Goal: Transaction & Acquisition: Download file/media

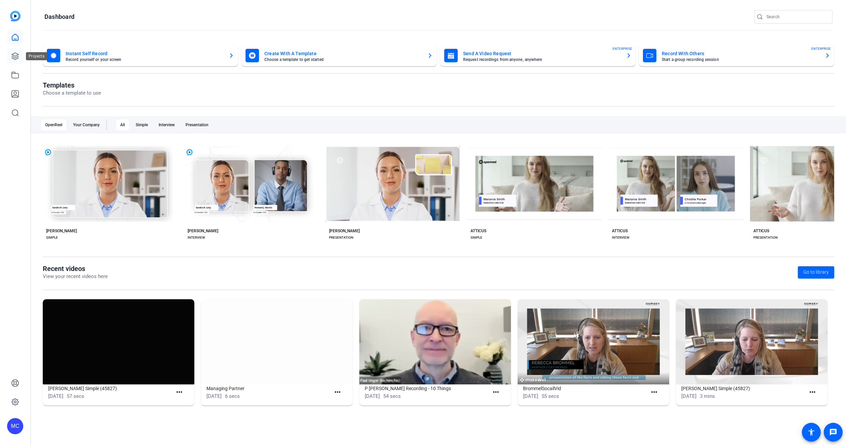
click at [14, 54] on icon at bounding box center [15, 56] width 7 height 7
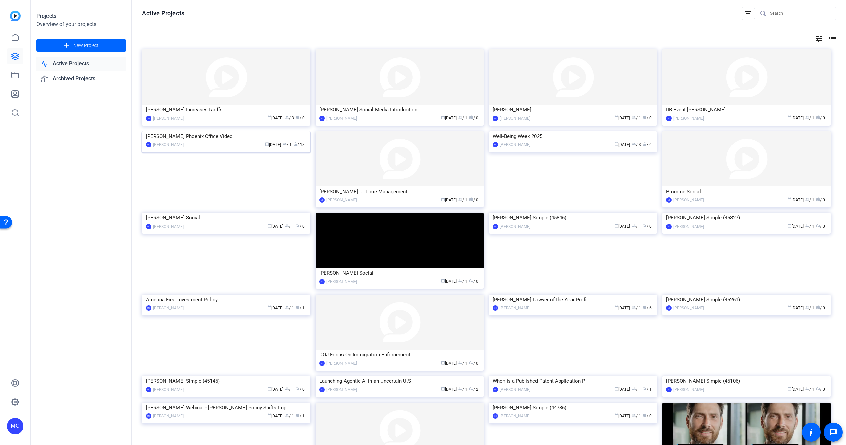
click at [257, 131] on img at bounding box center [226, 131] width 168 height 0
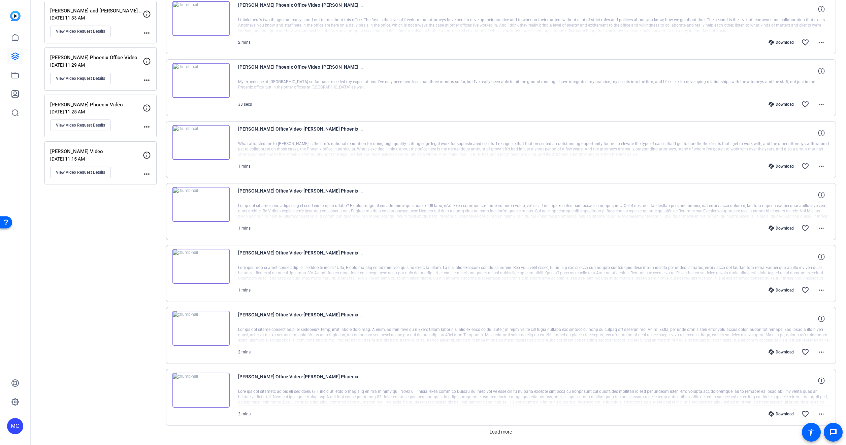
scroll to position [236, 0]
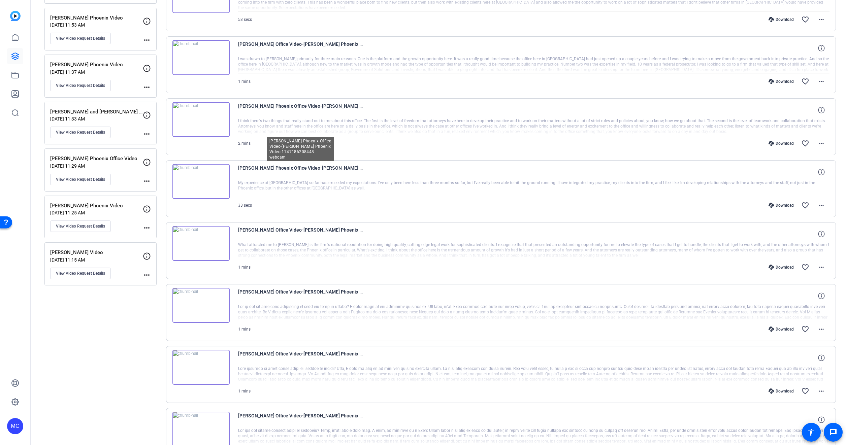
click at [330, 165] on span "[PERSON_NAME] Phoenix Office Video-[PERSON_NAME] Phoenix Video-1747186208448-we…" at bounding box center [300, 172] width 125 height 16
click at [316, 168] on span "[PERSON_NAME] Phoenix Office Video-[PERSON_NAME] Phoenix Video-1747186208448-we…" at bounding box center [300, 172] width 125 height 16
click at [345, 166] on span "[PERSON_NAME] Phoenix Office Video-[PERSON_NAME] Phoenix Video-1747186208448-we…" at bounding box center [300, 172] width 125 height 16
click at [296, 226] on span "[PERSON_NAME] Office Video-[PERSON_NAME] Phoenix Video-1747185976668-webcam" at bounding box center [300, 234] width 125 height 16
click at [317, 167] on span "[PERSON_NAME] Phoenix Office Video-[PERSON_NAME] Phoenix Video-1747186208448-we…" at bounding box center [300, 172] width 125 height 16
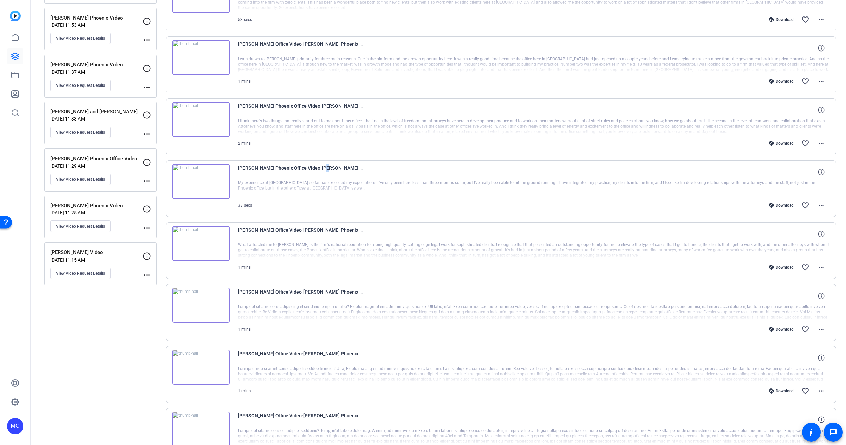
click at [317, 167] on span "[PERSON_NAME] Phoenix Office Video-[PERSON_NAME] Phoenix Video-1747186208448-we…" at bounding box center [300, 172] width 125 height 16
drag, startPoint x: 317, startPoint y: 167, endPoint x: 284, endPoint y: 168, distance: 33.7
click at [284, 168] on span "[PERSON_NAME] Phoenix Office Video-[PERSON_NAME] Phoenix Video-1747186208448-we…" at bounding box center [300, 172] width 125 height 16
click at [282, 165] on span "[PERSON_NAME] Phoenix Office Video-[PERSON_NAME] Phoenix Video-1747186208448-we…" at bounding box center [300, 172] width 125 height 16
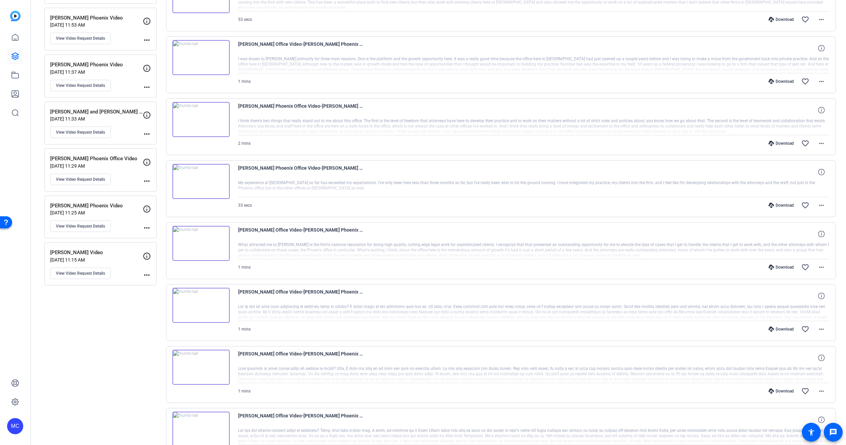
drag, startPoint x: 282, startPoint y: 165, endPoint x: 278, endPoint y: 168, distance: 5.6
click at [278, 168] on span "[PERSON_NAME] Phoenix Office Video-[PERSON_NAME] Phoenix Video-1747186208448-we…" at bounding box center [300, 172] width 125 height 16
drag, startPoint x: 278, startPoint y: 168, endPoint x: 299, endPoint y: 166, distance: 21.4
drag, startPoint x: 299, startPoint y: 166, endPoint x: 142, endPoint y: 296, distance: 203.5
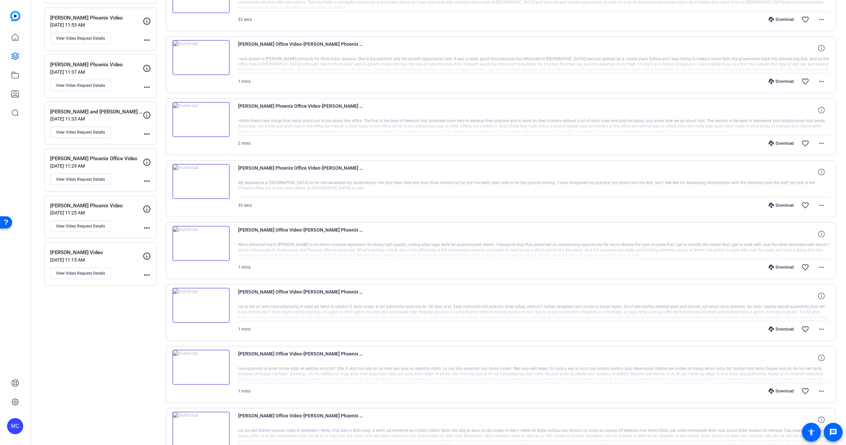
click at [130, 314] on div "Sessions Scripts Sessions more_horiz Phoenix B-Roll [DATE] 8:59 AM View Video R…" at bounding box center [100, 187] width 112 height 748
click at [786, 205] on div "Download" at bounding box center [781, 205] width 32 height 5
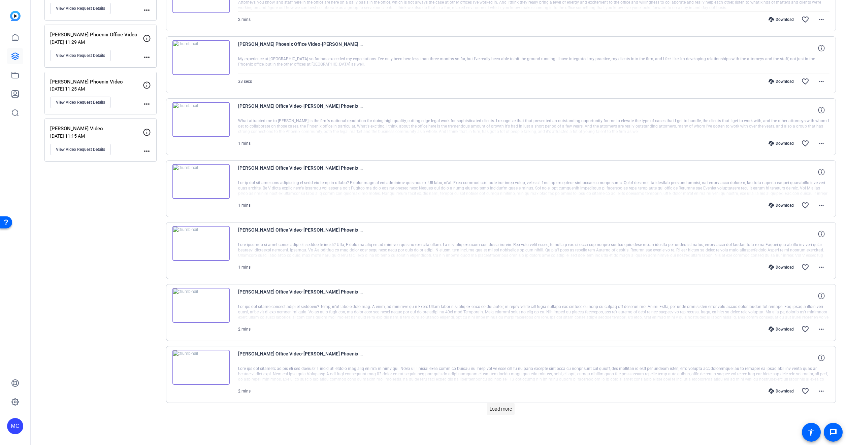
click at [490, 412] on span "Load more" at bounding box center [501, 409] width 22 height 7
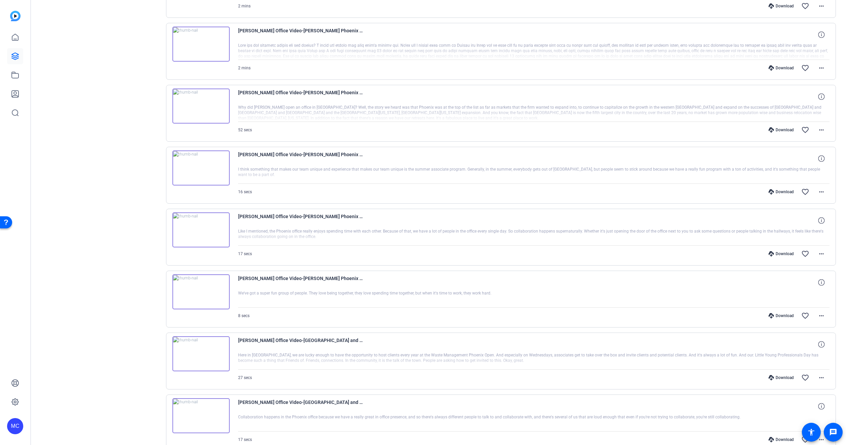
scroll to position [697, 0]
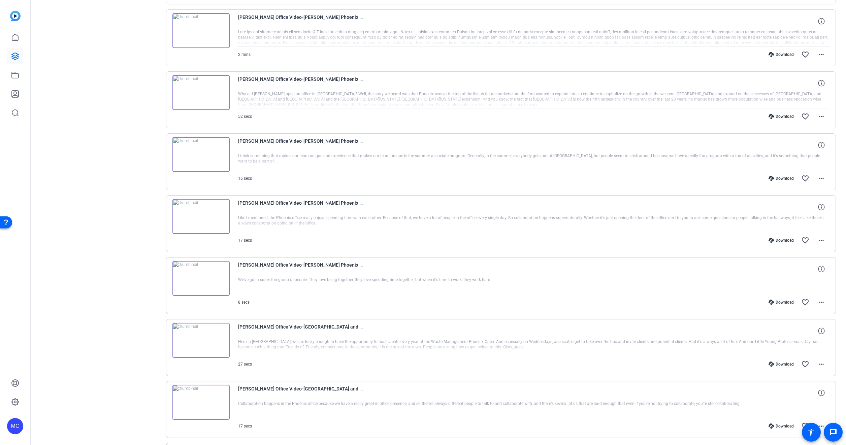
drag, startPoint x: 476, startPoint y: 157, endPoint x: 670, endPoint y: 157, distance: 194.0
click at [670, 157] on div at bounding box center [534, 161] width 592 height 17
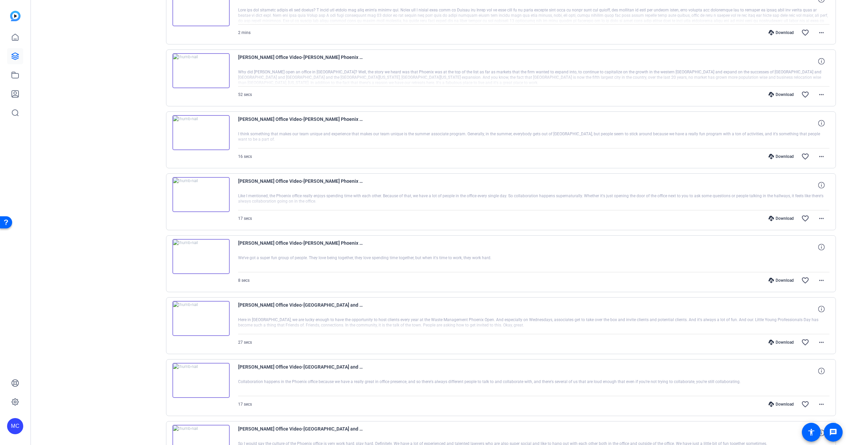
scroll to position [730, 0]
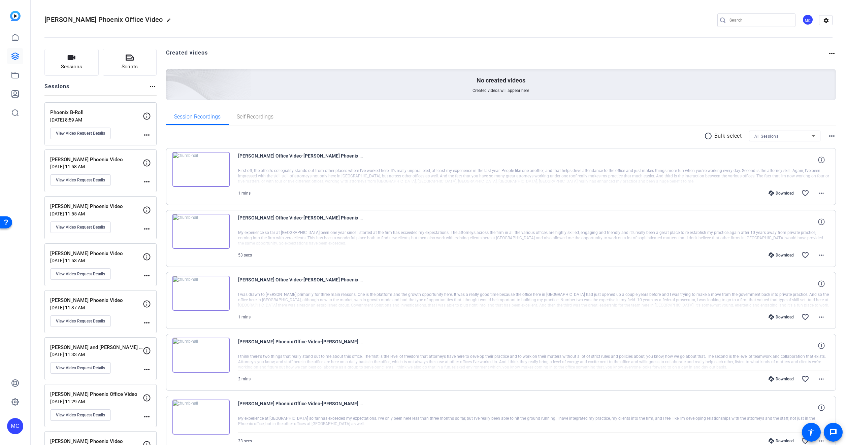
scroll to position [393, 0]
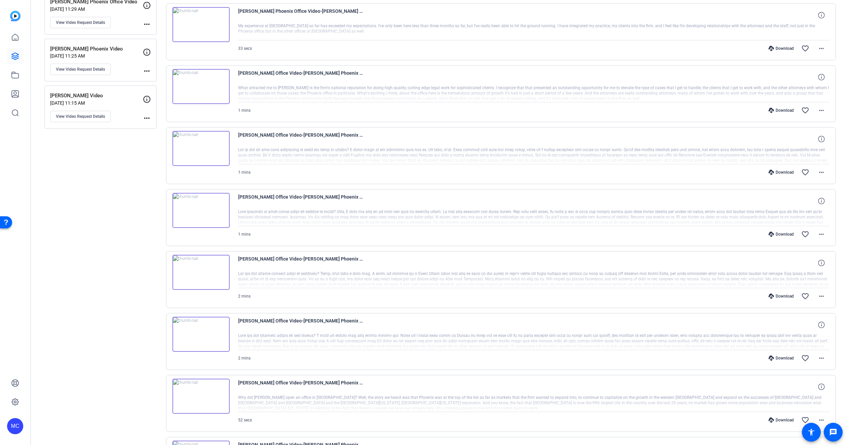
click at [782, 233] on div "Download" at bounding box center [781, 234] width 32 height 5
click at [590, 340] on div at bounding box center [534, 341] width 592 height 17
click at [570, 216] on div at bounding box center [534, 217] width 592 height 17
click at [821, 203] on icon at bounding box center [821, 201] width 6 height 6
click at [322, 197] on span "[PERSON_NAME] Office Video-[PERSON_NAME] Phoenix Video-1746749698964-webcam" at bounding box center [300, 201] width 125 height 16
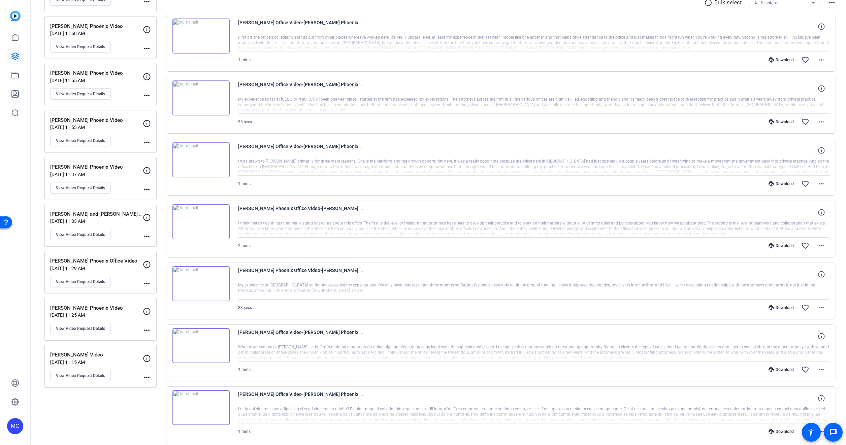
scroll to position [123, 0]
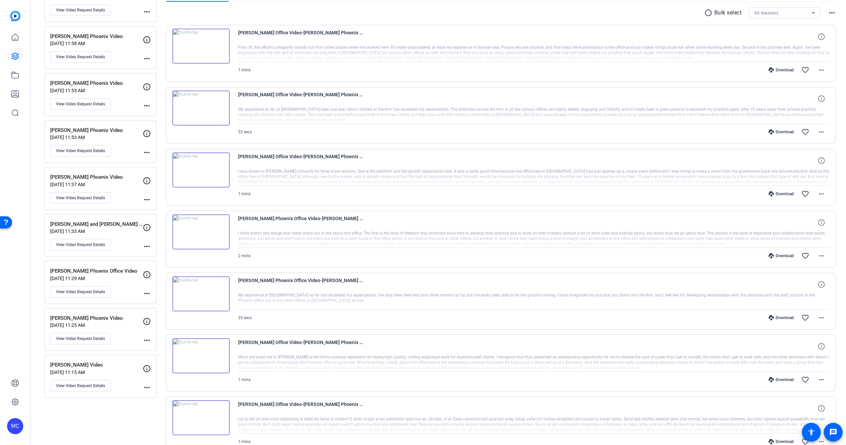
click at [366, 133] on div "53 secs Download favorite_border more_horiz" at bounding box center [534, 132] width 592 height 16
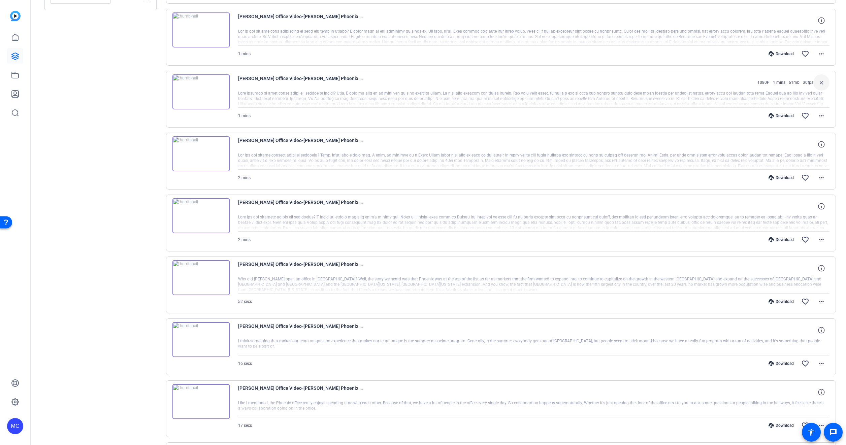
scroll to position [0, 0]
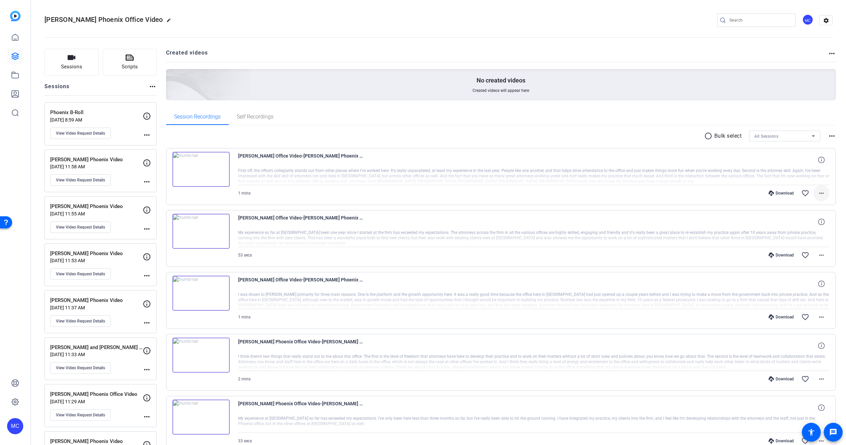
click at [819, 193] on mat-icon "more_horiz" at bounding box center [821, 193] width 8 height 8
click at [808, 222] on span "Download MP4" at bounding box center [800, 224] width 40 height 8
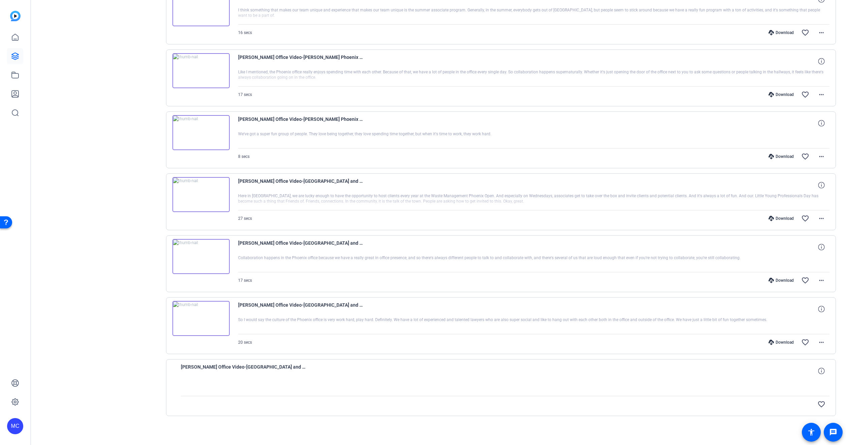
scroll to position [843, 0]
click at [817, 218] on mat-icon "more_horiz" at bounding box center [821, 218] width 8 height 8
click at [802, 250] on span "Download MP4" at bounding box center [800, 249] width 40 height 8
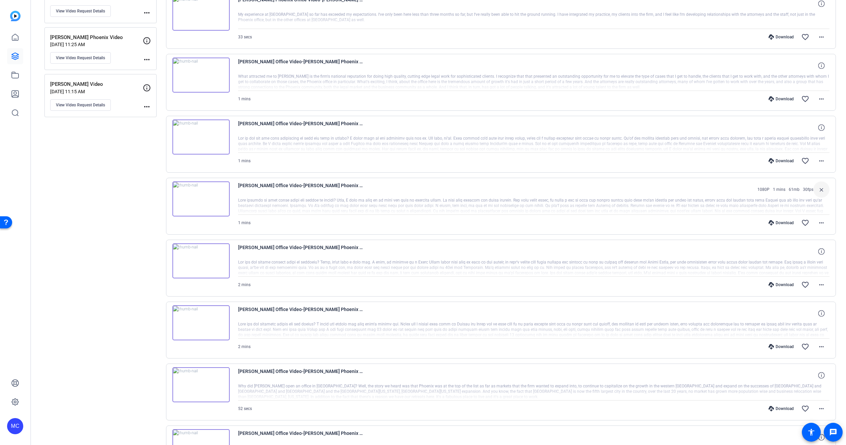
scroll to position [372, 0]
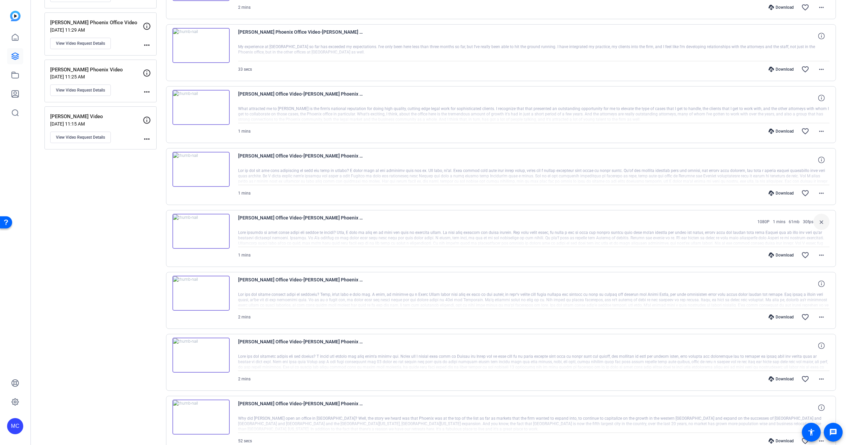
click at [487, 218] on div "[PERSON_NAME] Office Video-[PERSON_NAME] Phoenix Video-1746749698964-webcam 108…" at bounding box center [534, 222] width 592 height 16
click at [817, 193] on mat-icon "more_horiz" at bounding box center [821, 193] width 8 height 8
click at [792, 220] on span "Download MP4" at bounding box center [800, 224] width 40 height 8
click at [86, 188] on div "Sessions Scripts Sessions more_horiz Phoenix B-Roll [DATE] 8:59 AM View Video R…" at bounding box center [100, 292] width 112 height 1231
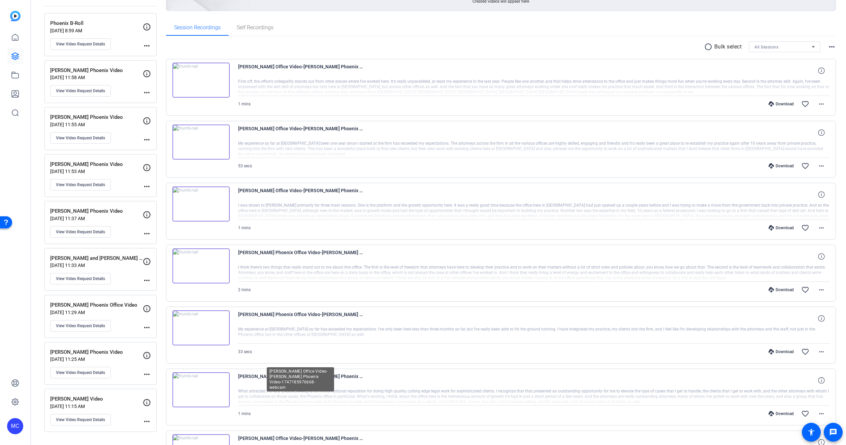
scroll to position [101, 0]
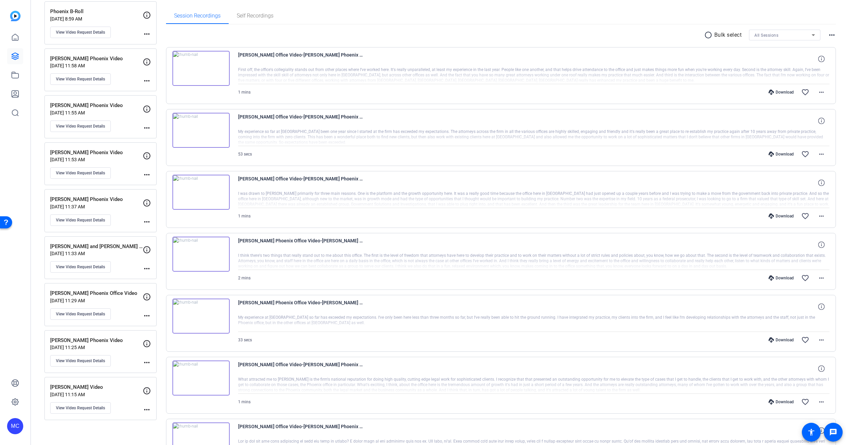
click at [427, 384] on div at bounding box center [534, 385] width 592 height 17
drag, startPoint x: 246, startPoint y: 255, endPoint x: 449, endPoint y: 278, distance: 203.8
click at [449, 278] on div "[PERSON_NAME] Phoenix Office Video-[PERSON_NAME] Phoenix Video-1747187326678-we…" at bounding box center [534, 262] width 592 height 50
